Goal: Task Accomplishment & Management: Manage account settings

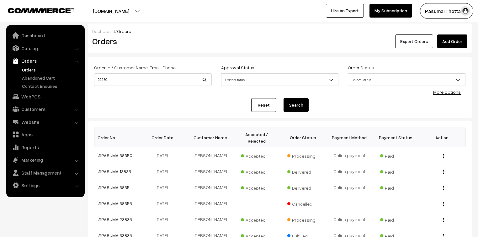
click at [411, 43] on button "Export Orders" at bounding box center [414, 41] width 38 height 14
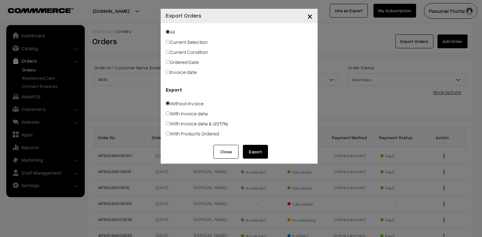
click at [189, 63] on label "Ordered Date" at bounding box center [182, 62] width 33 height 8
click at [170, 63] on input "Ordered Date" at bounding box center [168, 62] width 4 height 4
radio input "true"
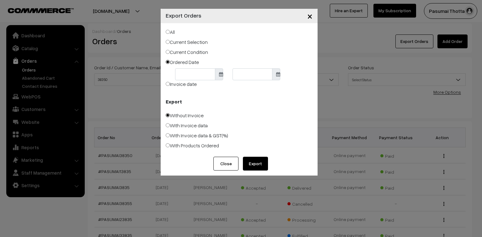
click at [192, 73] on body "Thank you for showing interest. Our team will call you shortly. Close pasumaith…" at bounding box center [241, 198] width 482 height 396
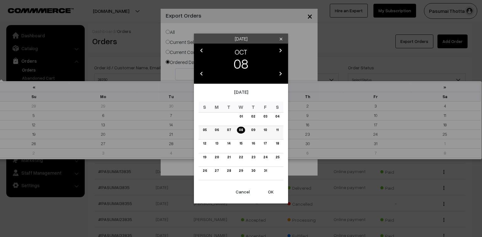
click at [204, 130] on link "05" at bounding box center [205, 130] width 8 height 7
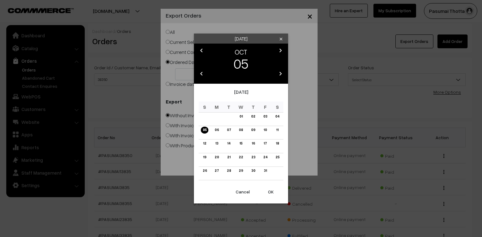
click at [272, 192] on button "OK" at bounding box center [270, 192] width 25 height 14
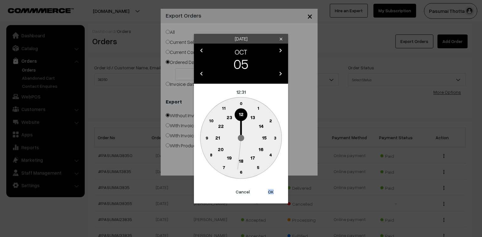
click at [272, 192] on button "OK" at bounding box center [270, 192] width 25 height 14
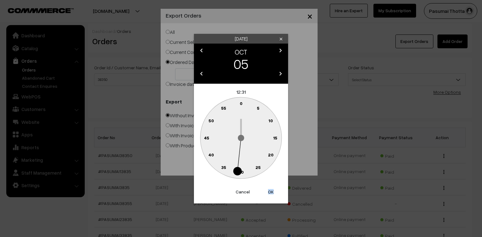
click at [272, 192] on button "OK" at bounding box center [270, 192] width 25 height 14
type input "05-10-2025"
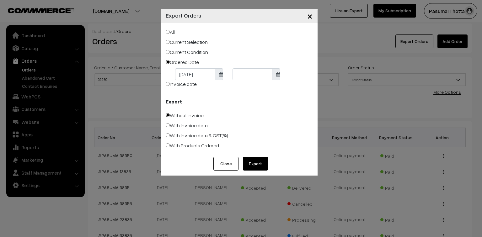
click at [248, 77] on body "Thank you for showing interest. Our team will call you shortly. Close pasumaith…" at bounding box center [241, 198] width 482 height 396
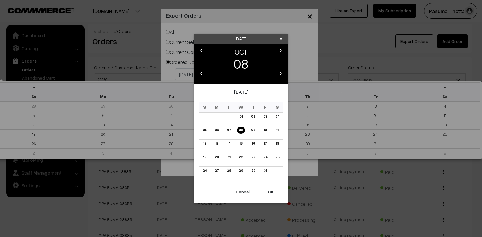
click at [270, 194] on button "OK" at bounding box center [270, 192] width 25 height 14
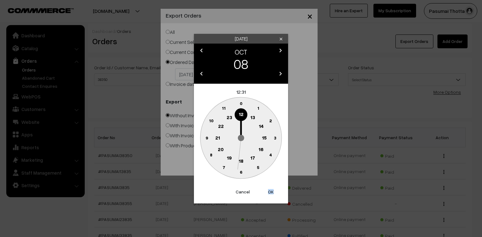
click at [270, 194] on button "OK" at bounding box center [270, 192] width 25 height 14
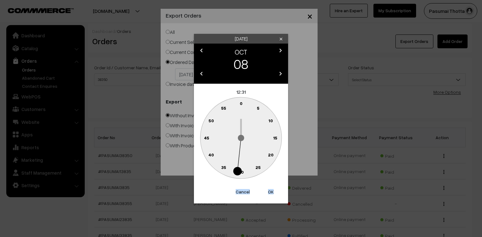
click at [270, 194] on button "OK" at bounding box center [270, 192] width 25 height 14
type input "08-10-2025"
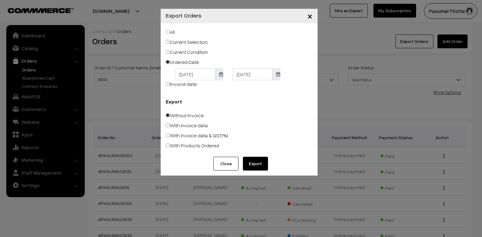
click at [257, 166] on button "Export" at bounding box center [255, 164] width 25 height 14
click at [243, 157] on button "Export" at bounding box center [255, 164] width 25 height 14
click at [290, 161] on div "Close Export" at bounding box center [239, 166] width 157 height 19
click at [301, 94] on div "All Current Selection Current Condition Ordered Date 05-10-2025 08-10-2025 Invo…" at bounding box center [239, 90] width 157 height 134
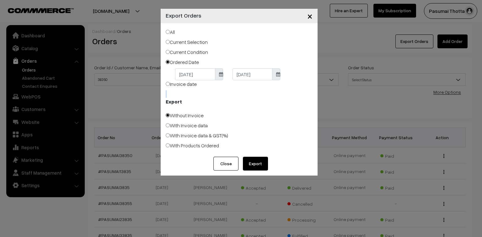
click at [301, 94] on div "All Current Selection Current Condition Ordered Date 05-10-2025 08-10-2025 Invo…" at bounding box center [239, 90] width 157 height 134
click at [301, 95] on div "All Current Selection Current Condition Ordered Date 05-10-2025 08-10-2025 Invo…" at bounding box center [239, 90] width 157 height 134
click at [312, 16] on button "×" at bounding box center [309, 15] width 15 height 19
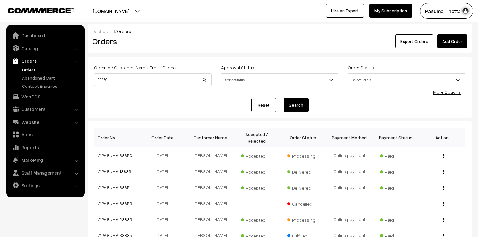
click at [24, 67] on link "Orders" at bounding box center [51, 69] width 62 height 7
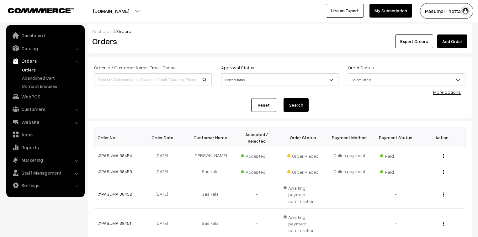
scroll to position [25, 0]
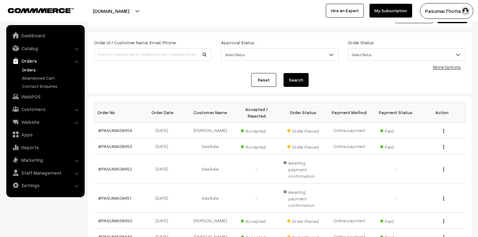
click at [443, 69] on link "More Options" at bounding box center [447, 66] width 28 height 5
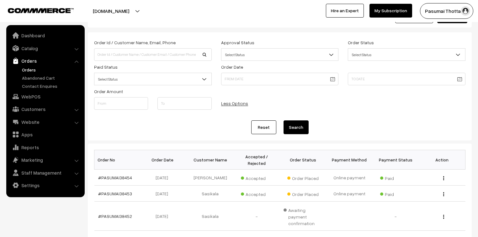
click at [137, 79] on span "Select Status" at bounding box center [152, 79] width 117 height 11
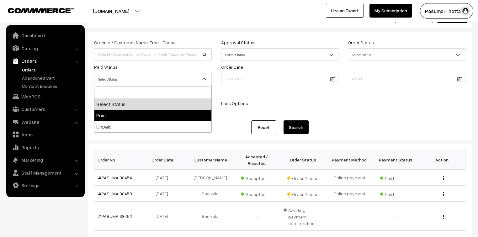
select select "1"
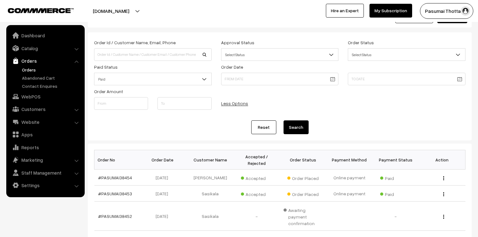
click at [291, 122] on button "Search" at bounding box center [295, 127] width 25 height 14
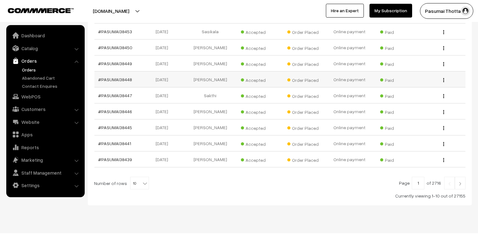
scroll to position [189, 0]
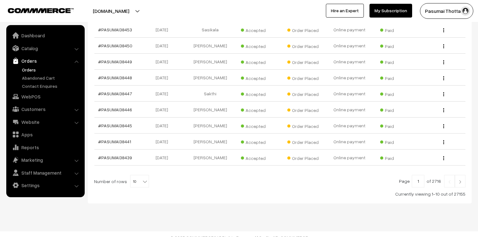
click at [142, 178] on b at bounding box center [145, 181] width 6 height 6
select select "100"
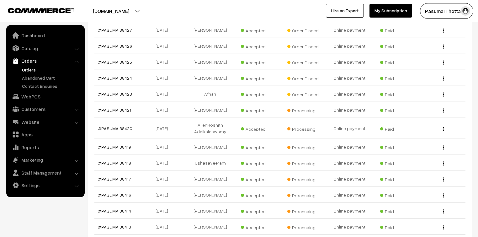
scroll to position [451, 0]
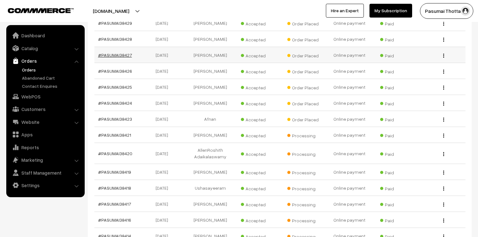
drag, startPoint x: 121, startPoint y: 43, endPoint x: 114, endPoint y: 47, distance: 8.1
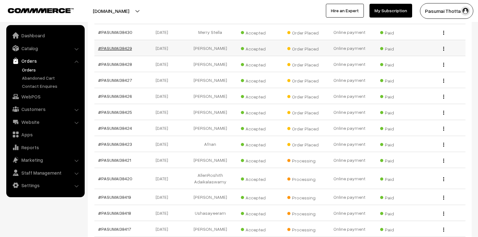
drag, startPoint x: 124, startPoint y: 43, endPoint x: 124, endPoint y: 38, distance: 4.7
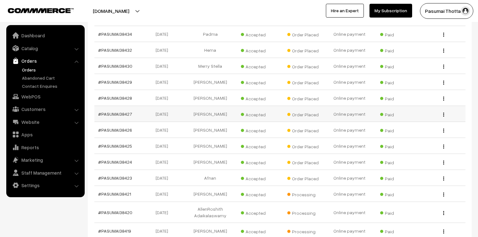
scroll to position [401, 0]
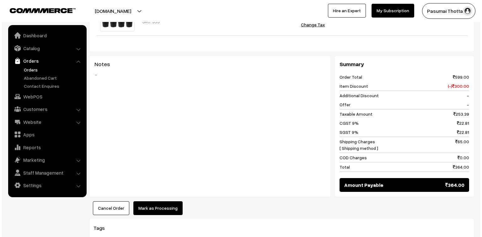
scroll to position [276, 0]
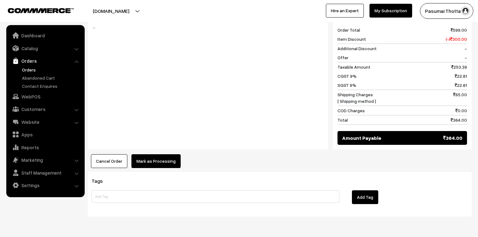
click at [159, 154] on button "Mark as Processing" at bounding box center [155, 161] width 49 height 14
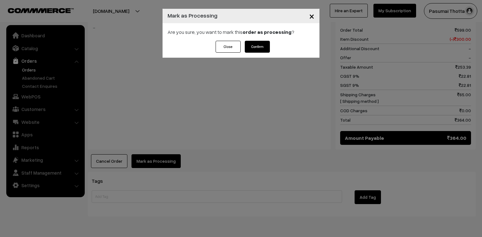
click at [252, 45] on button "Confirm" at bounding box center [257, 47] width 25 height 12
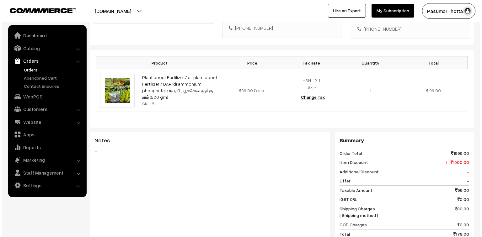
scroll to position [251, 0]
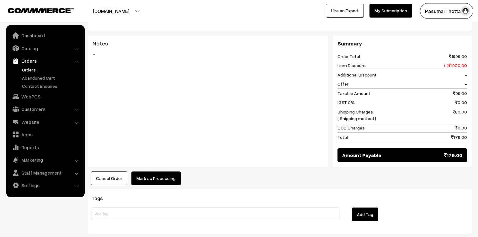
click at [155, 171] on button "Mark as Processing" at bounding box center [155, 178] width 49 height 14
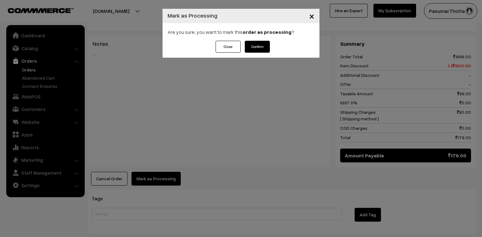
click at [267, 48] on button "Confirm" at bounding box center [257, 47] width 25 height 12
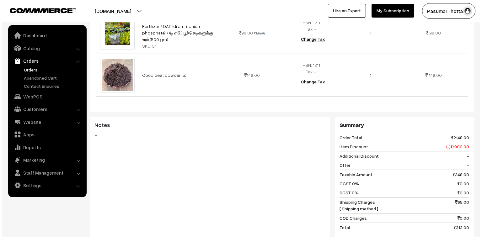
scroll to position [301, 0]
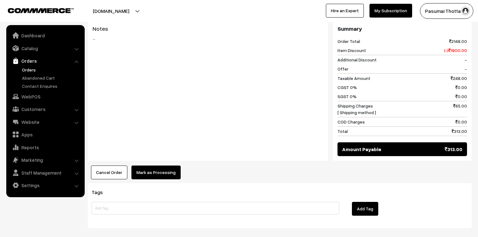
click at [155, 166] on button "Mark as Processing" at bounding box center [155, 173] width 49 height 14
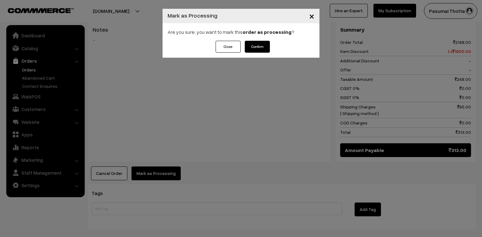
click at [260, 50] on button "Confirm" at bounding box center [257, 47] width 25 height 12
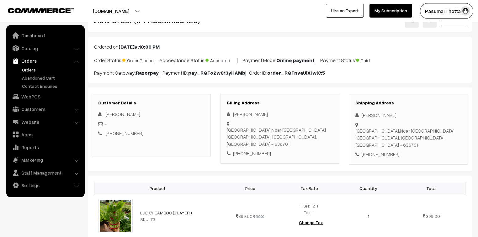
scroll to position [50, 0]
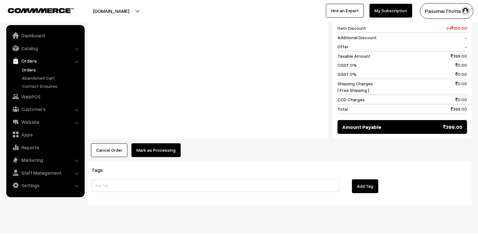
click at [161, 143] on button "Mark as Processing" at bounding box center [155, 150] width 49 height 14
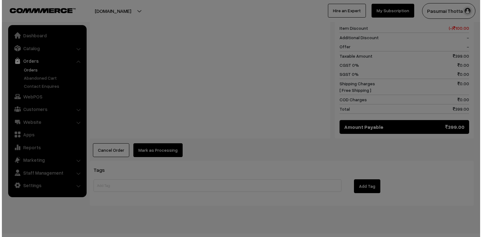
scroll to position [282, 0]
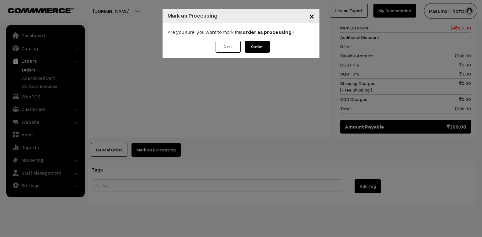
click at [263, 42] on button "Confirm" at bounding box center [257, 47] width 25 height 12
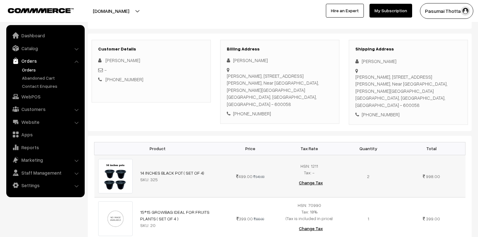
scroll to position [100, 0]
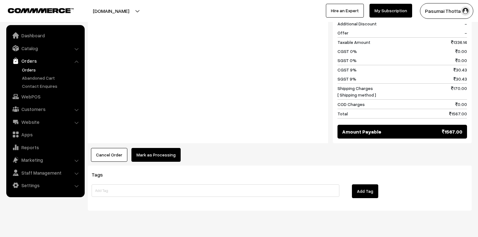
click at [156, 149] on button "Mark as Processing" at bounding box center [155, 155] width 49 height 14
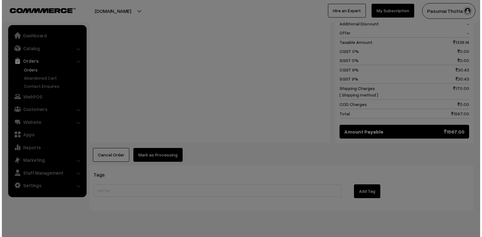
scroll to position [352, 0]
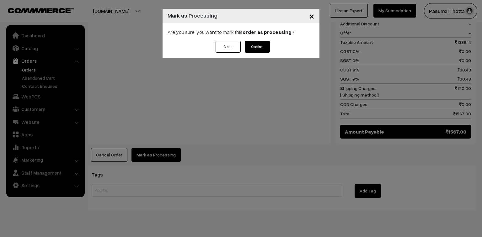
click at [258, 45] on button "Confirm" at bounding box center [257, 47] width 25 height 12
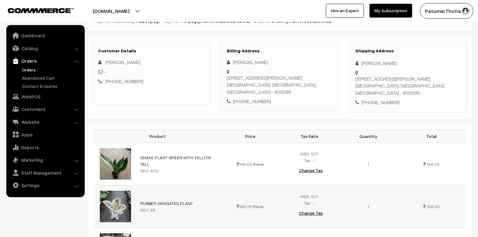
scroll to position [50, 0]
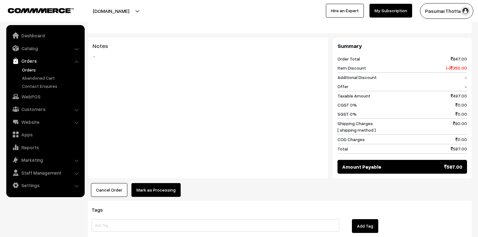
click at [168, 187] on button "Mark as Processing" at bounding box center [155, 190] width 49 height 14
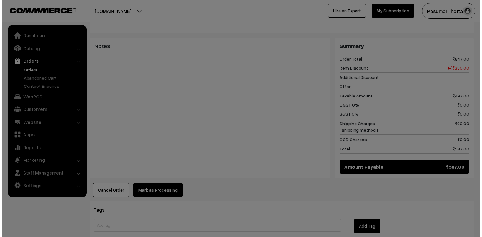
scroll to position [327, 0]
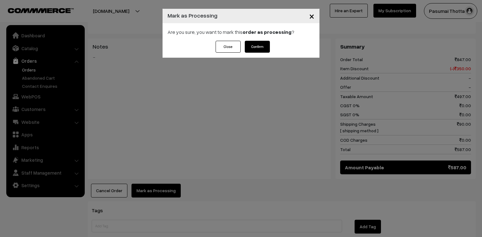
click at [256, 51] on button "Confirm" at bounding box center [257, 47] width 25 height 12
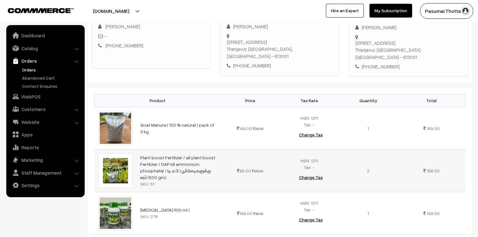
scroll to position [100, 0]
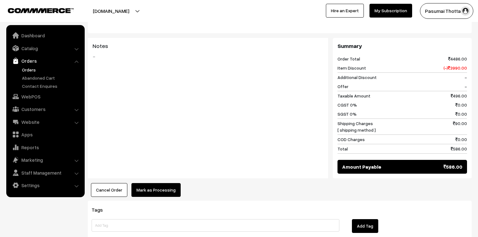
click at [167, 183] on button "Mark as Processing" at bounding box center [155, 190] width 49 height 14
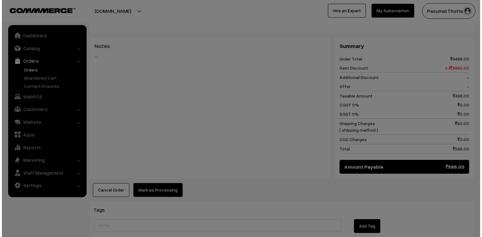
scroll to position [327, 0]
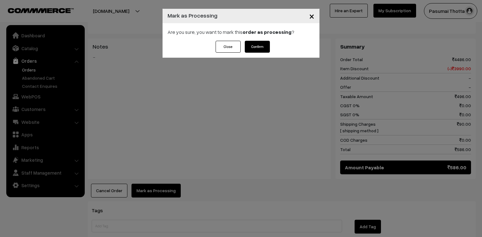
drag, startPoint x: 266, startPoint y: 40, endPoint x: 259, endPoint y: 44, distance: 7.3
click at [264, 41] on div "× Mark as Processing Are you sure, you want to mark this order as processing ? …" at bounding box center [240, 33] width 157 height 49
click at [259, 45] on button "Confirm" at bounding box center [257, 47] width 25 height 12
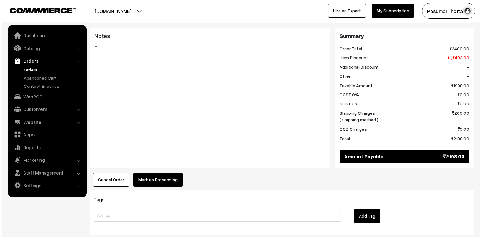
scroll to position [301, 0]
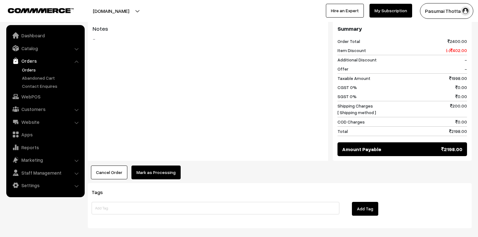
click at [165, 166] on button "Mark as Processing" at bounding box center [155, 173] width 49 height 14
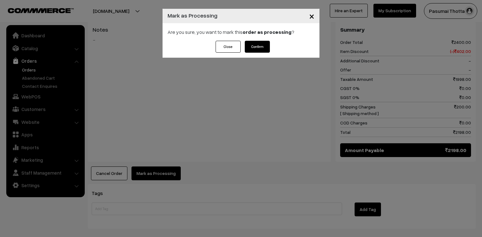
click at [245, 52] on button "Confirm" at bounding box center [257, 47] width 25 height 12
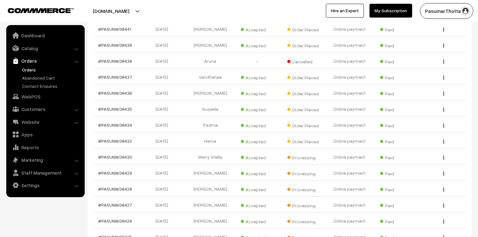
scroll to position [301, 0]
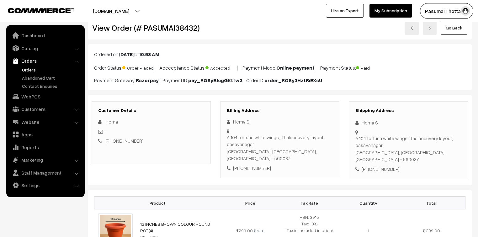
scroll to position [50, 0]
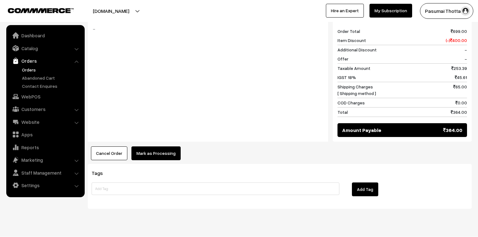
click at [151, 146] on button "Mark as Processing" at bounding box center [155, 153] width 49 height 14
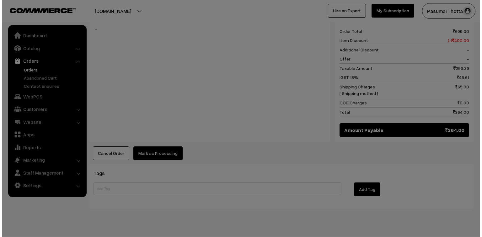
scroll to position [276, 0]
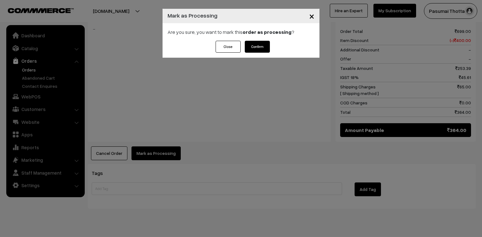
click at [256, 42] on button "Confirm" at bounding box center [257, 47] width 25 height 12
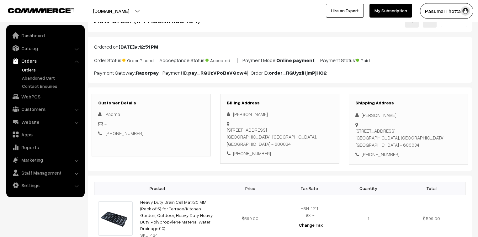
scroll to position [75, 0]
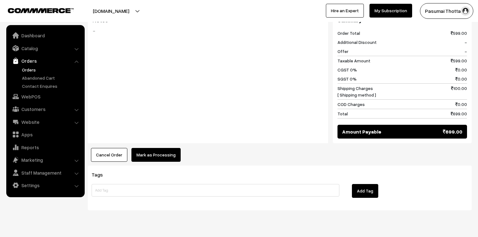
click at [164, 148] on button "Mark as Processing" at bounding box center [155, 155] width 49 height 14
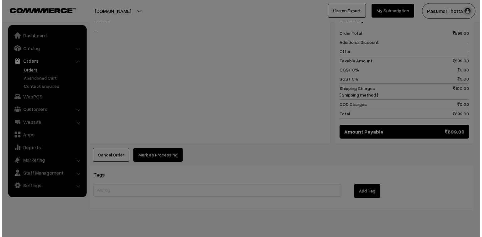
scroll to position [272, 0]
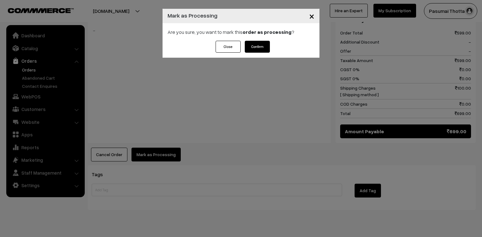
click at [260, 46] on button "Confirm" at bounding box center [257, 47] width 25 height 12
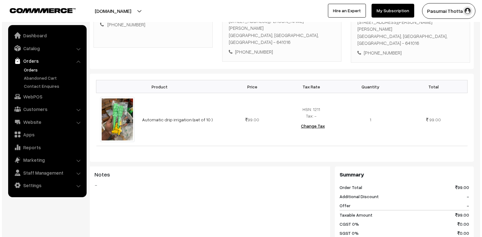
scroll to position [211, 0]
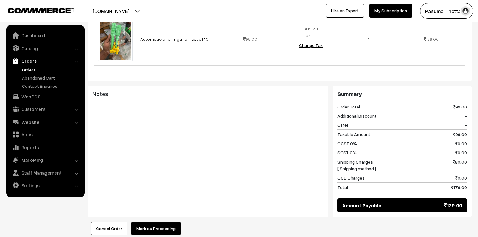
click at [172, 222] on button "Mark as Processing" at bounding box center [155, 229] width 49 height 14
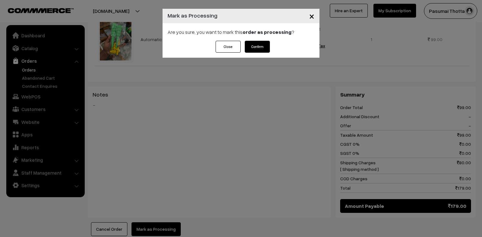
click at [252, 50] on button "Confirm" at bounding box center [257, 47] width 25 height 12
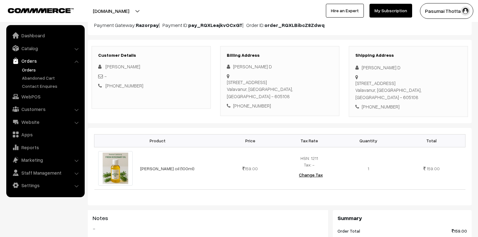
scroll to position [75, 0]
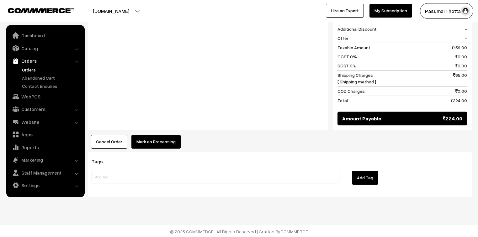
click at [139, 140] on button "Mark as Processing" at bounding box center [155, 142] width 49 height 14
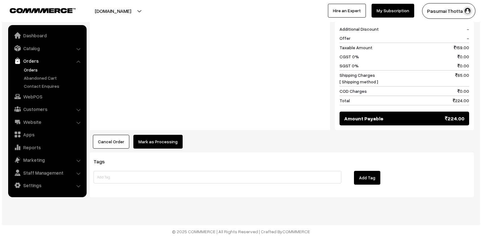
scroll to position [280, 0]
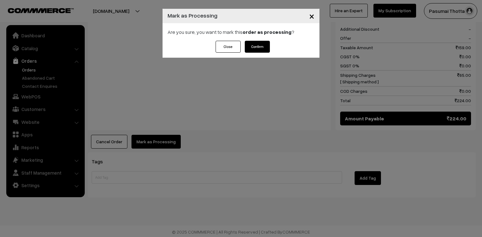
click at [269, 48] on button "Confirm" at bounding box center [257, 47] width 25 height 12
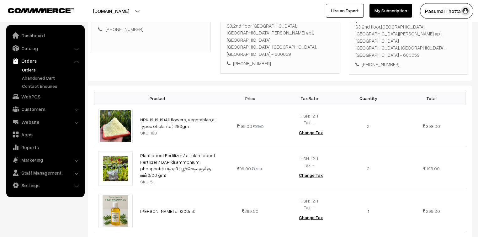
scroll to position [100, 0]
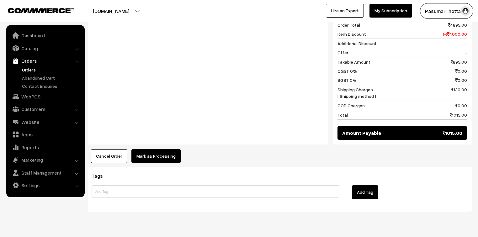
click at [151, 149] on button "Mark as Processing" at bounding box center [155, 156] width 49 height 14
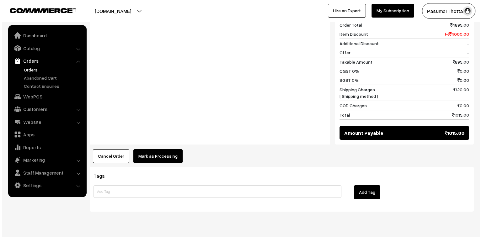
scroll to position [375, 0]
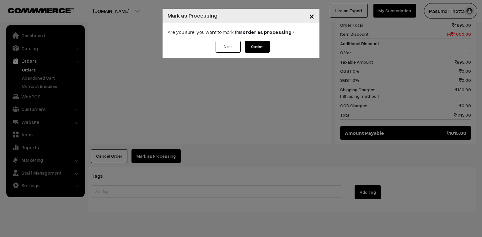
click at [256, 49] on button "Confirm" at bounding box center [257, 47] width 25 height 12
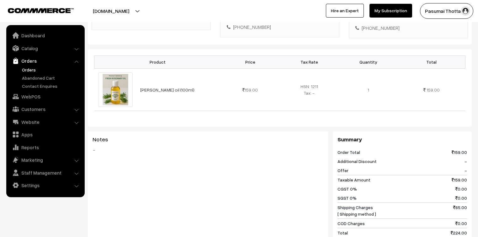
scroll to position [150, 0]
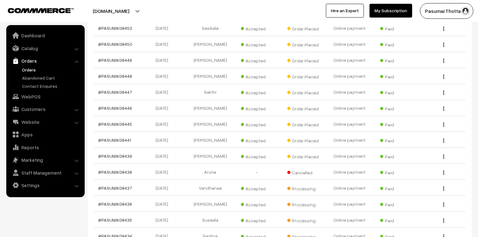
scroll to position [201, 0]
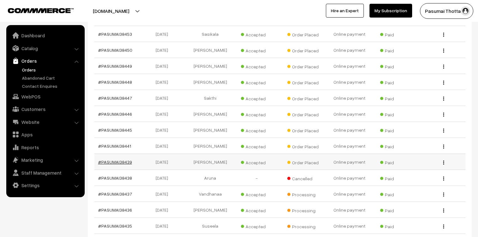
drag, startPoint x: 127, startPoint y: 151, endPoint x: 124, endPoint y: 156, distance: 5.2
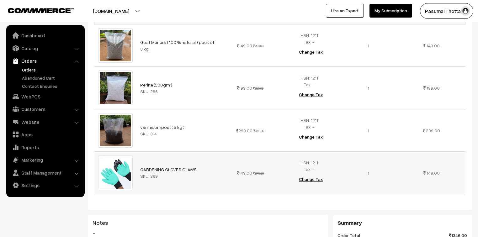
scroll to position [201, 0]
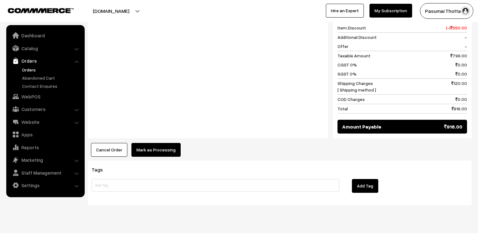
click at [150, 143] on button "Mark as Processing" at bounding box center [155, 150] width 49 height 14
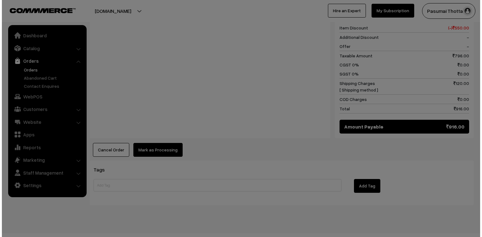
scroll to position [410, 0]
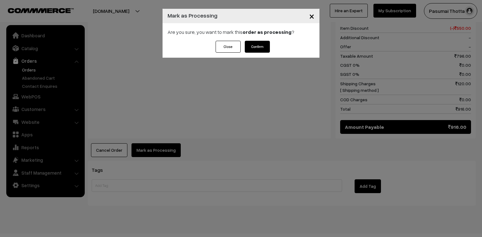
click at [255, 44] on button "Confirm" at bounding box center [257, 47] width 25 height 12
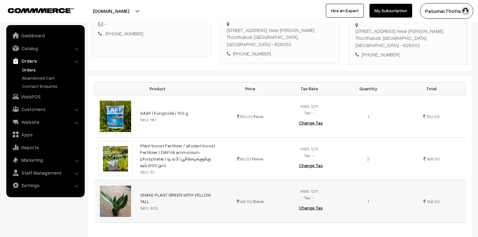
scroll to position [125, 0]
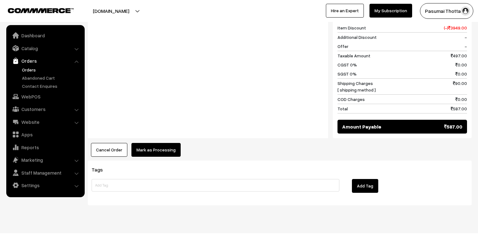
click at [167, 143] on button "Mark as Processing" at bounding box center [155, 150] width 49 height 14
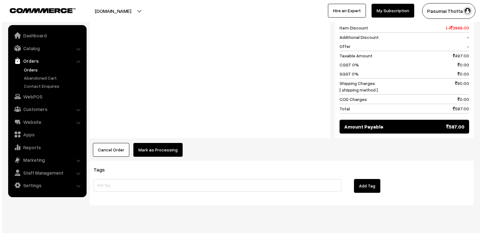
scroll to position [367, 0]
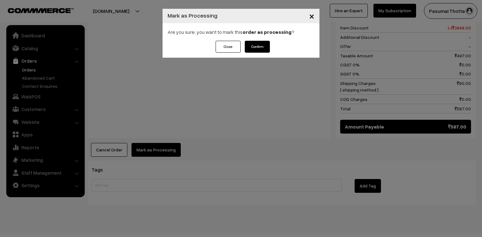
click at [253, 46] on button "Confirm" at bounding box center [257, 47] width 25 height 12
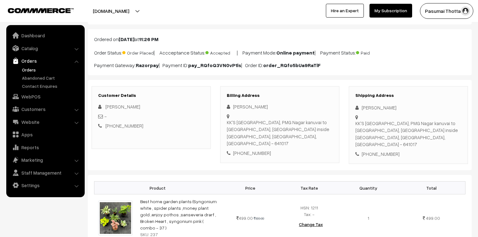
scroll to position [75, 0]
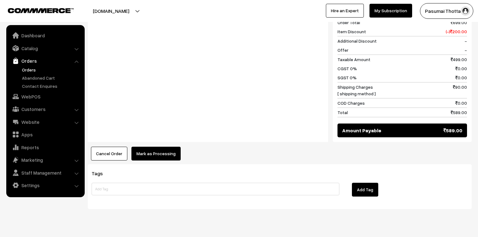
click at [149, 147] on button "Mark as Processing" at bounding box center [155, 154] width 49 height 14
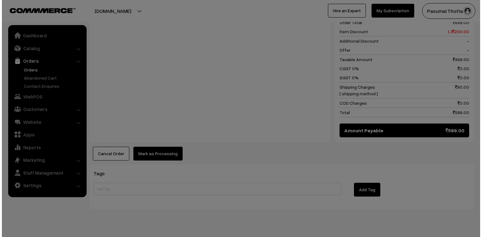
scroll to position [290, 0]
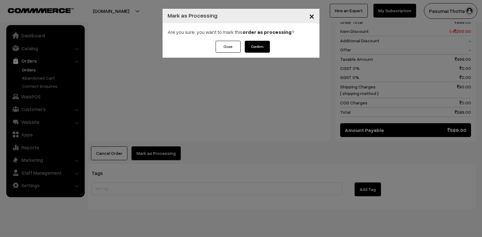
click at [258, 48] on button "Confirm" at bounding box center [257, 47] width 25 height 12
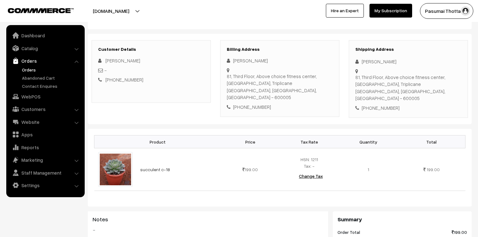
scroll to position [75, 0]
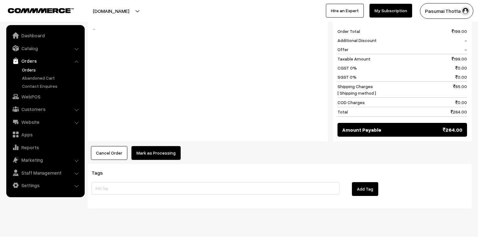
click at [167, 146] on button "Mark as Processing" at bounding box center [155, 153] width 49 height 14
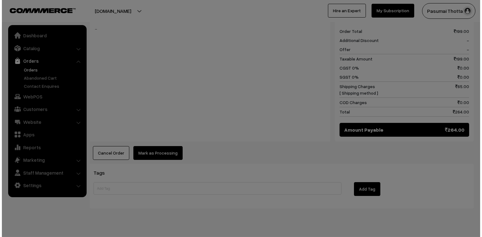
scroll to position [276, 0]
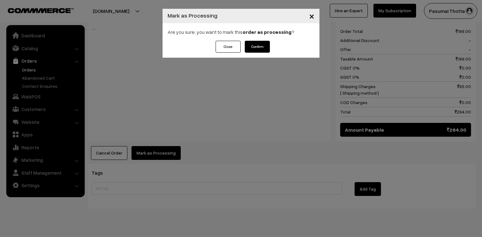
click at [259, 40] on div "Are you sure, you want to mark this order as processing ?" at bounding box center [240, 32] width 157 height 18
click at [260, 45] on button "Confirm" at bounding box center [257, 47] width 25 height 12
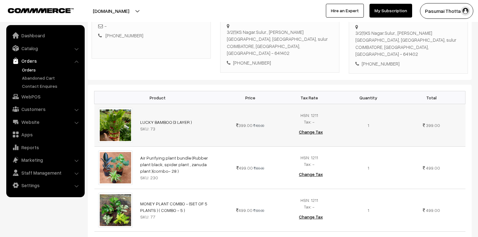
scroll to position [176, 0]
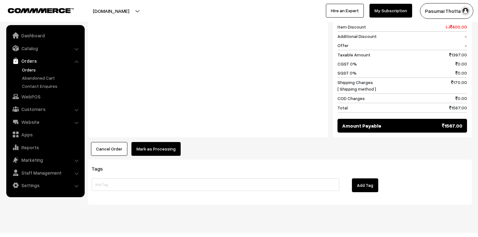
click at [169, 142] on button "Mark as Processing" at bounding box center [155, 149] width 49 height 14
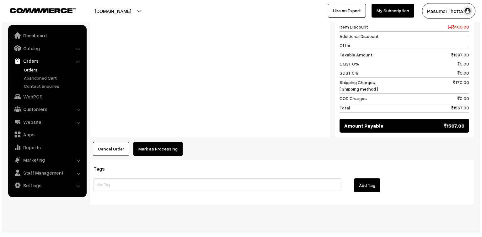
scroll to position [375, 0]
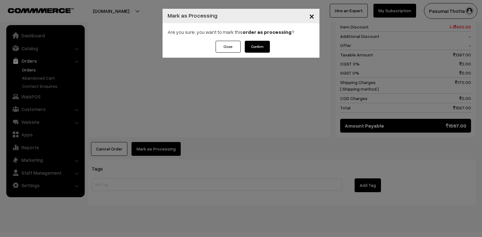
click at [251, 46] on button "Confirm" at bounding box center [257, 47] width 25 height 12
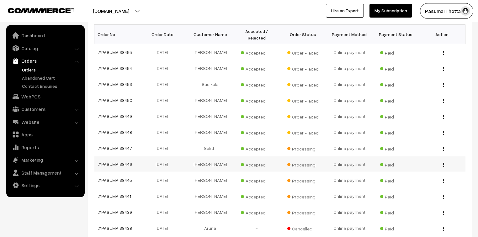
scroll to position [125, 0]
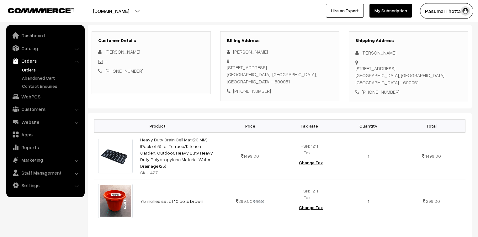
scroll to position [75, 0]
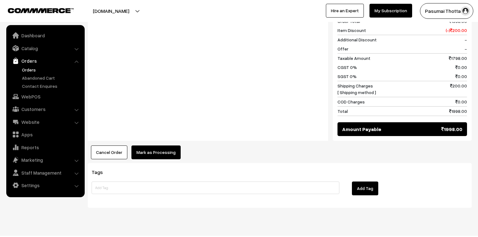
click at [152, 145] on button "Mark as Processing" at bounding box center [155, 152] width 49 height 14
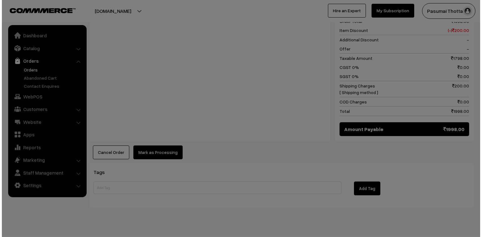
scroll to position [327, 0]
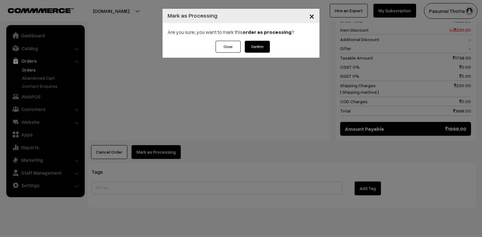
click at [260, 47] on button "Confirm" at bounding box center [257, 47] width 25 height 12
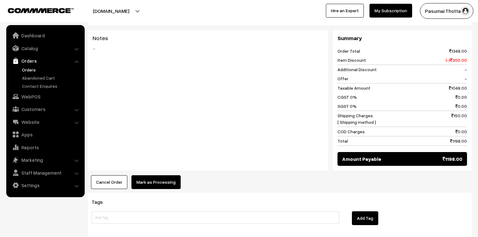
scroll to position [324, 0]
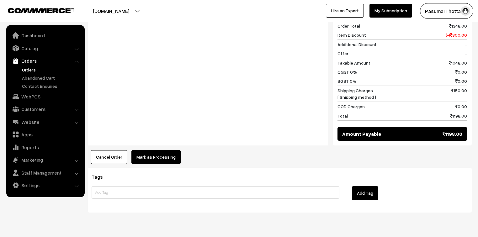
click at [159, 150] on button "Mark as Processing" at bounding box center [155, 157] width 49 height 14
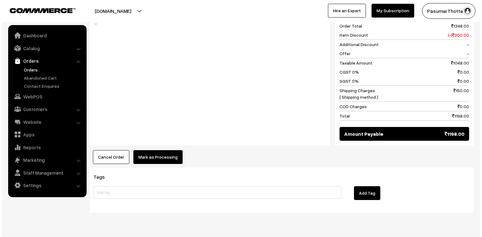
scroll to position [324, 0]
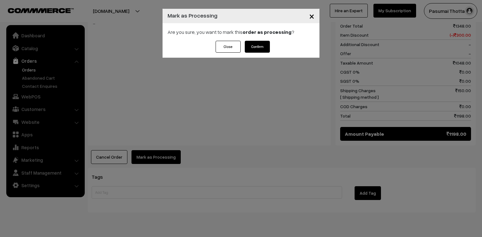
click at [246, 50] on button "Confirm" at bounding box center [257, 47] width 25 height 12
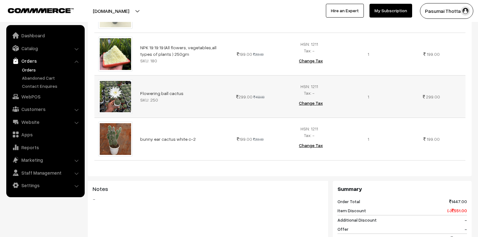
scroll to position [276, 0]
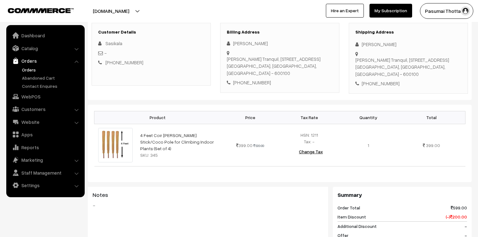
scroll to position [100, 0]
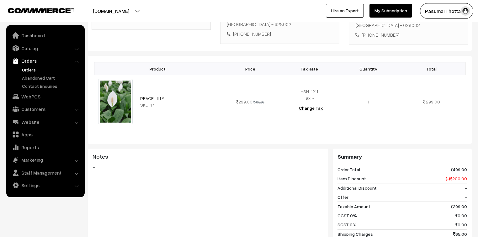
scroll to position [150, 0]
